Goal: Task Accomplishment & Management: Use online tool/utility

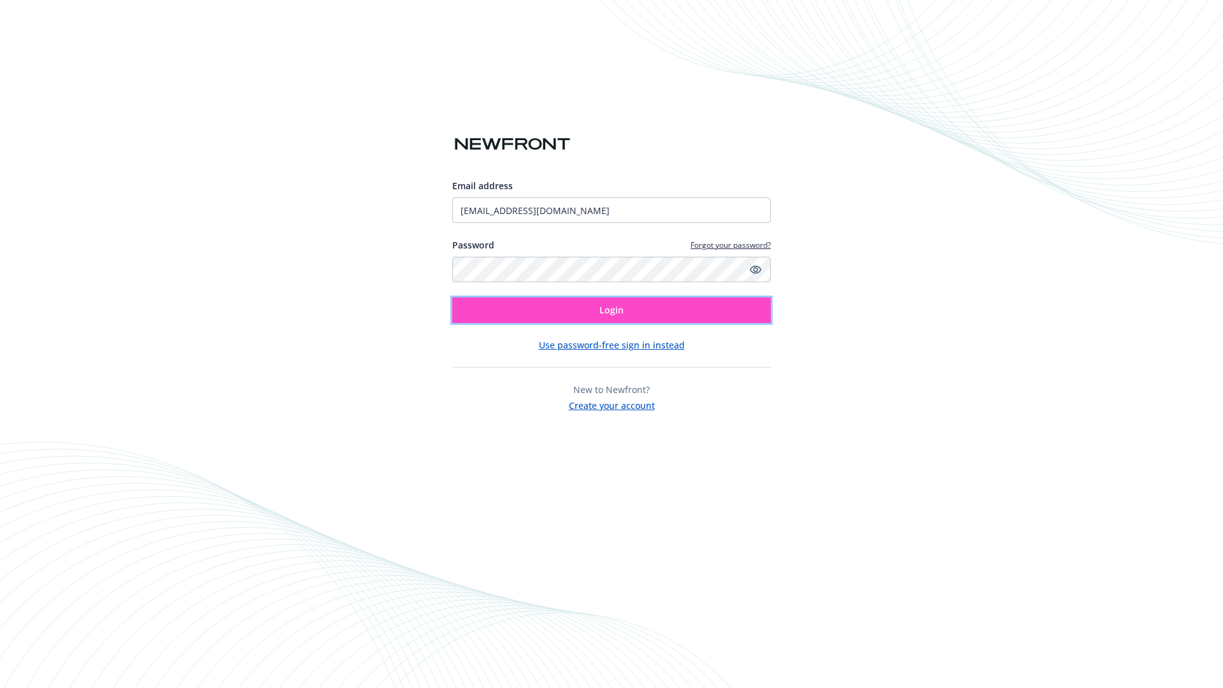
click at [612, 310] on span "Login" at bounding box center [612, 310] width 24 height 12
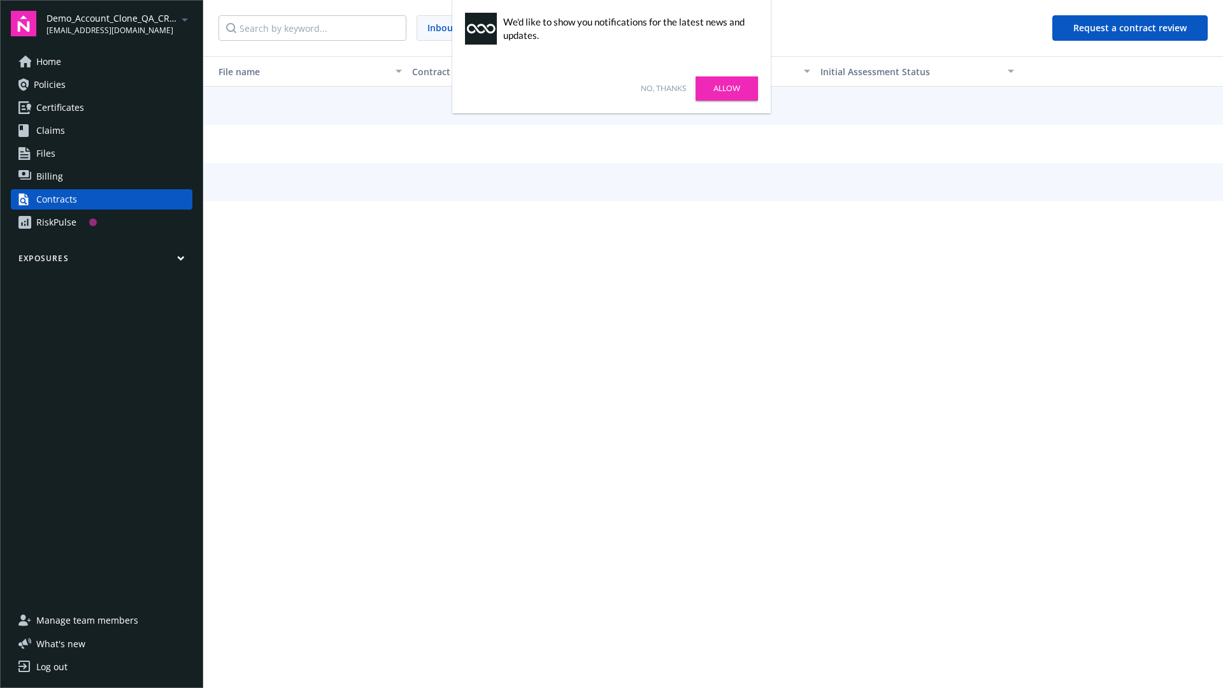
click at [663, 89] on link "No, thanks" at bounding box center [663, 88] width 45 height 11
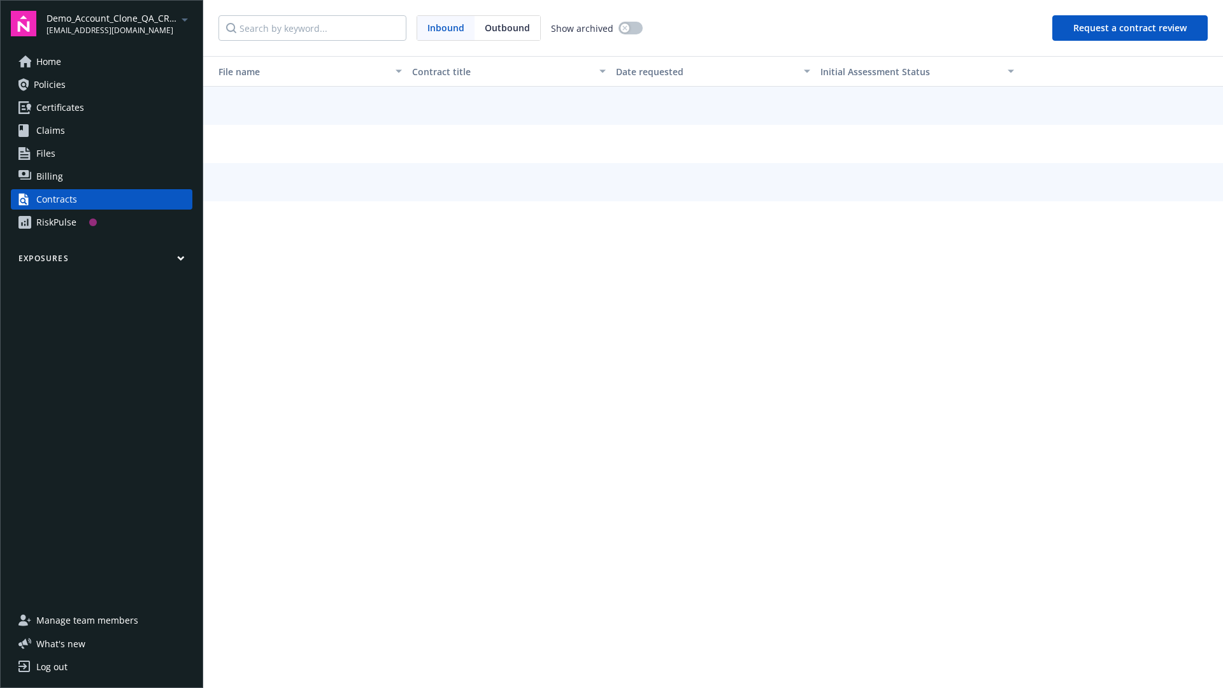
click at [1131, 28] on button "Request a contract review" at bounding box center [1130, 27] width 155 height 25
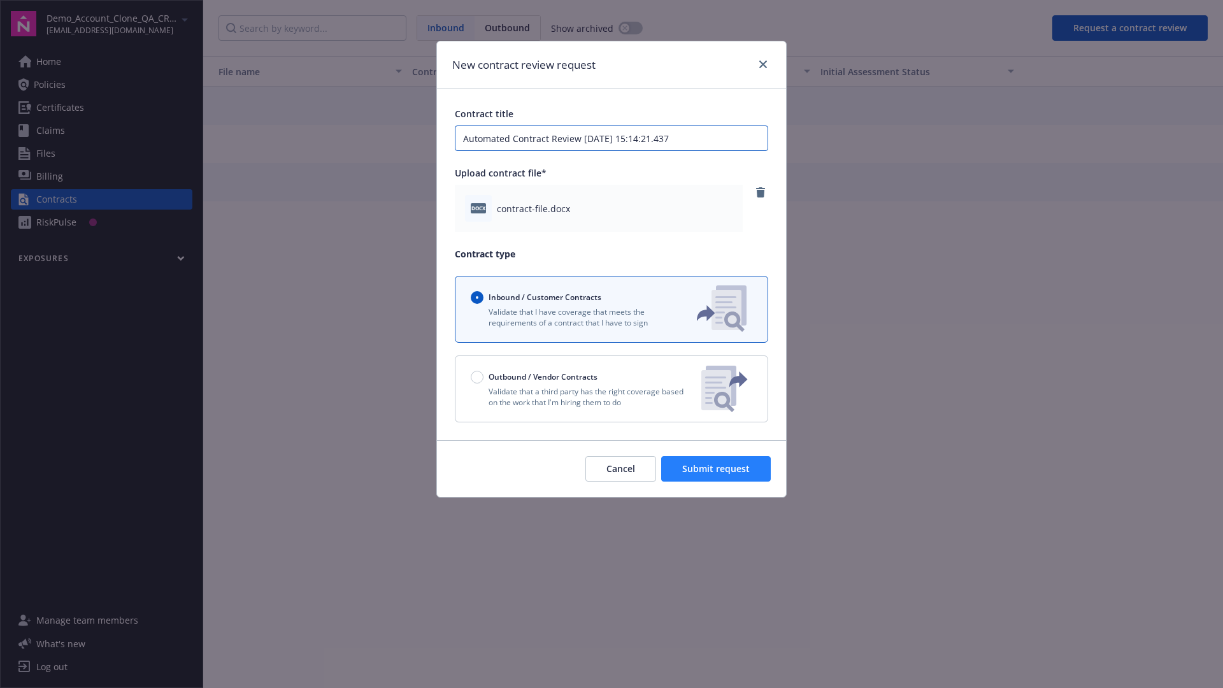
type input "Automated Contract Review [DATE] 15:14:21.437"
click at [717, 469] on span "Submit request" at bounding box center [716, 469] width 68 height 12
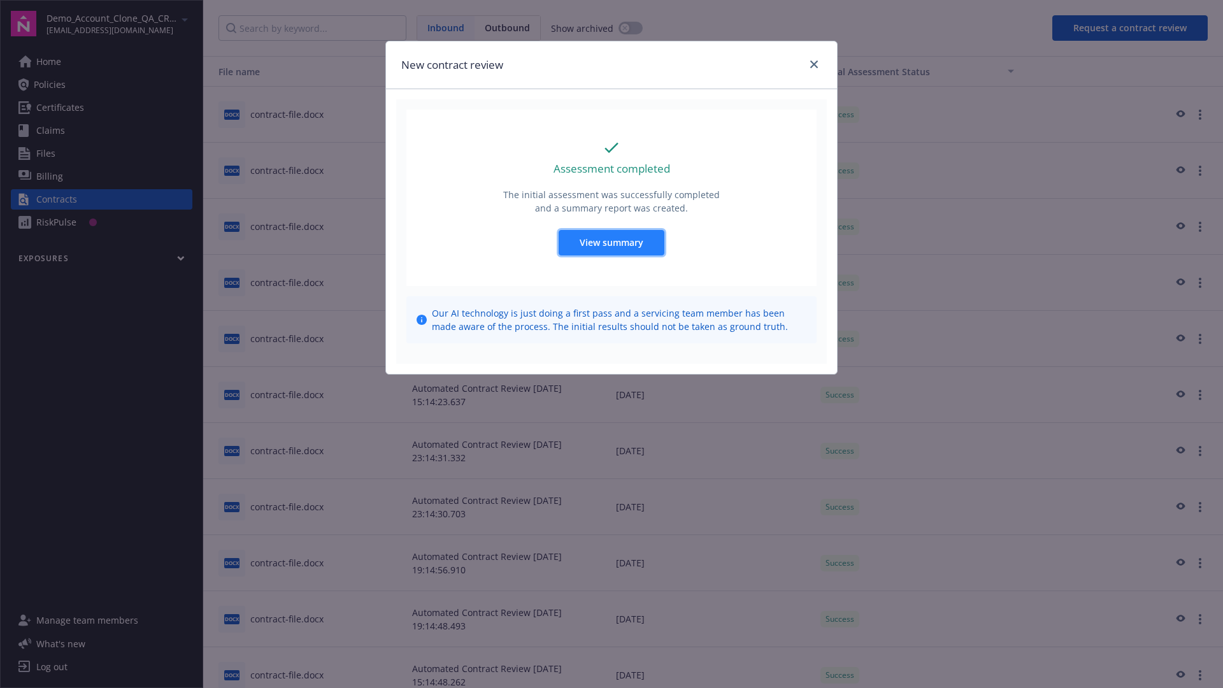
click at [611, 242] on span "View summary" at bounding box center [612, 242] width 64 height 12
